Goal: Entertainment & Leisure: Consume media (video, audio)

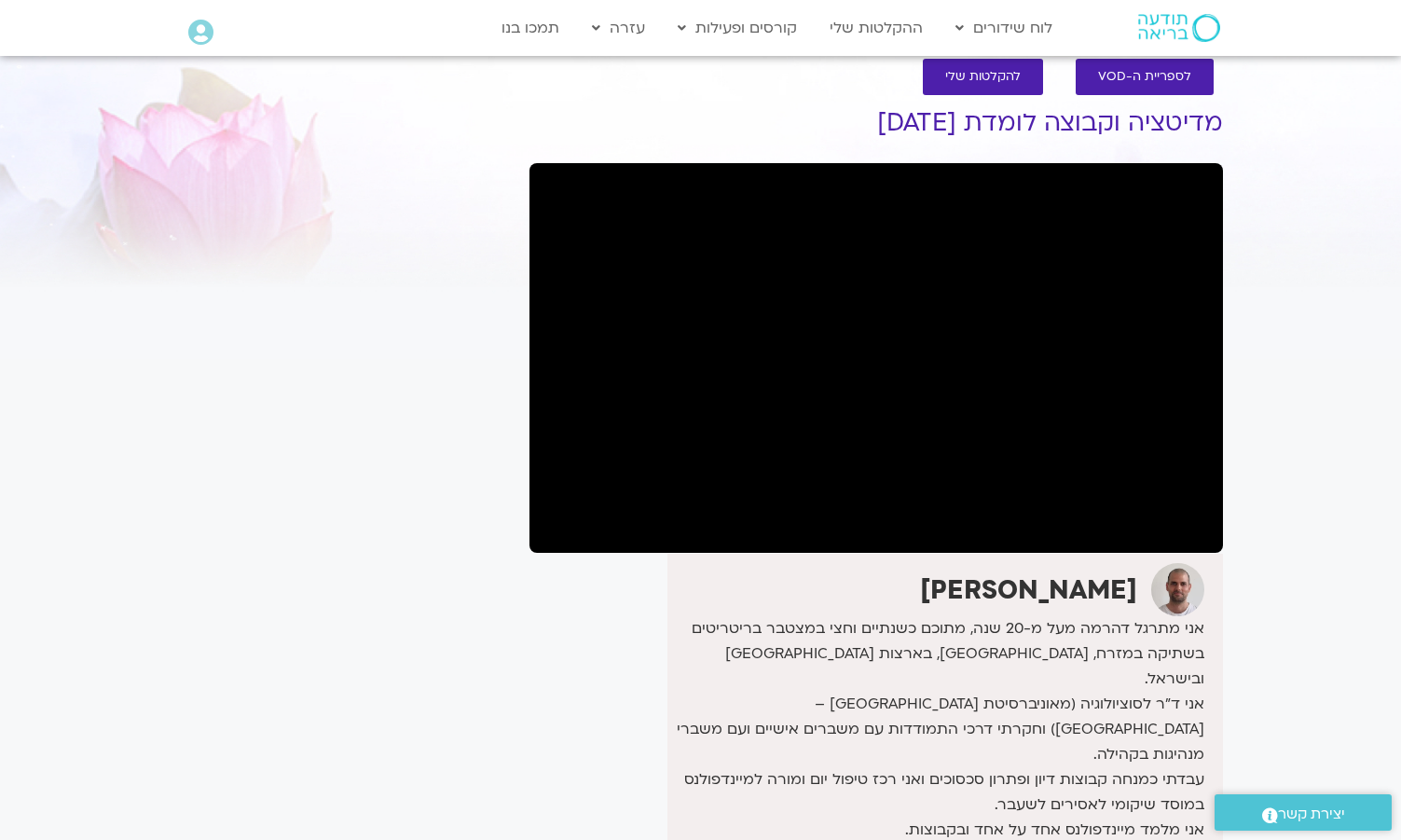
scroll to position [31, 0]
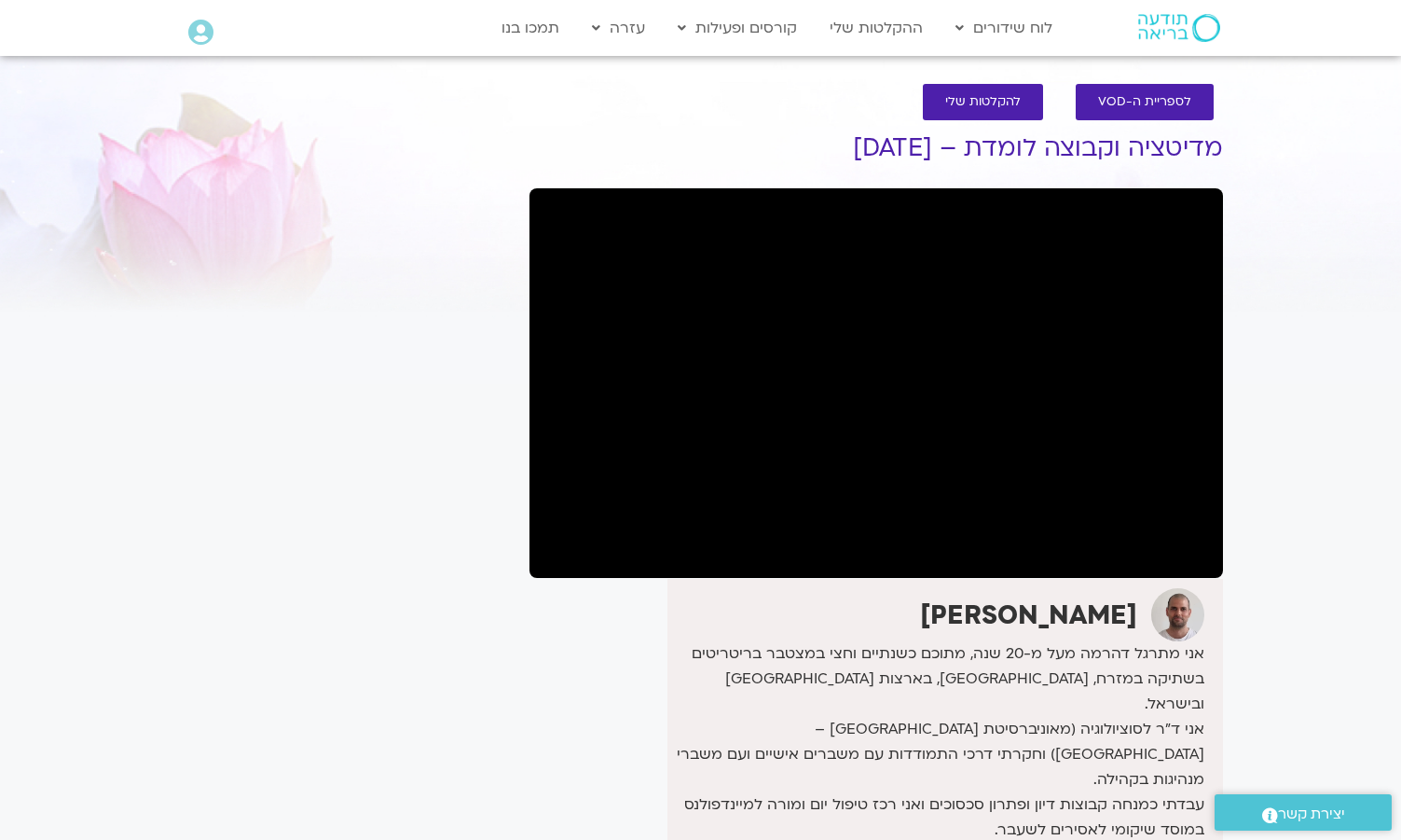
scroll to position [1, 0]
